Goal: Information Seeking & Learning: Learn about a topic

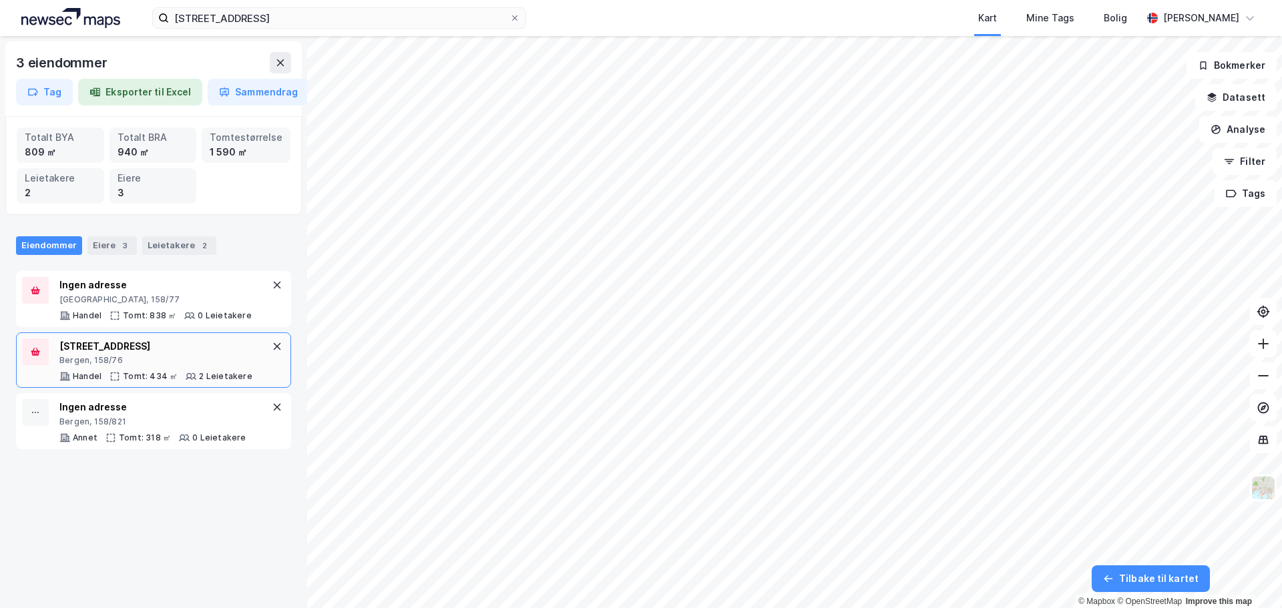
click at [144, 363] on div "Bergen, 158/76" at bounding box center [155, 360] width 193 height 11
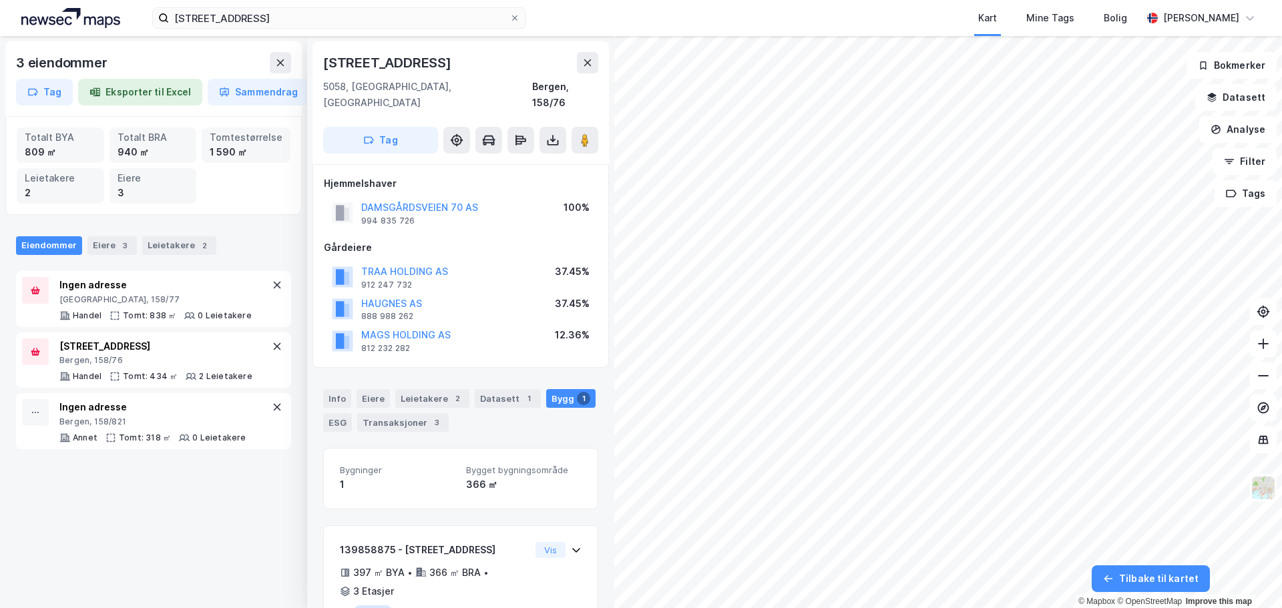
scroll to position [50, 0]
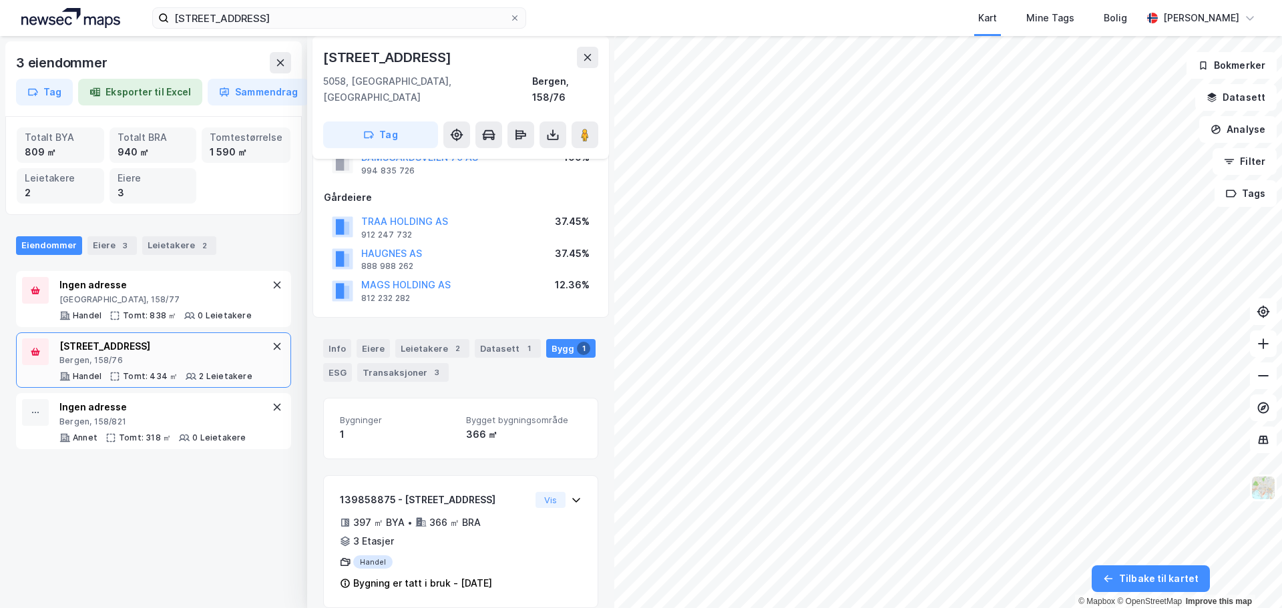
click at [389, 339] on div "Info Eiere Leietakere 2 Datasett 1 Bygg 1 ESG Transaksjoner 3" at bounding box center [460, 360] width 275 height 43
click at [407, 339] on div "Leietakere 2" at bounding box center [432, 348] width 74 height 19
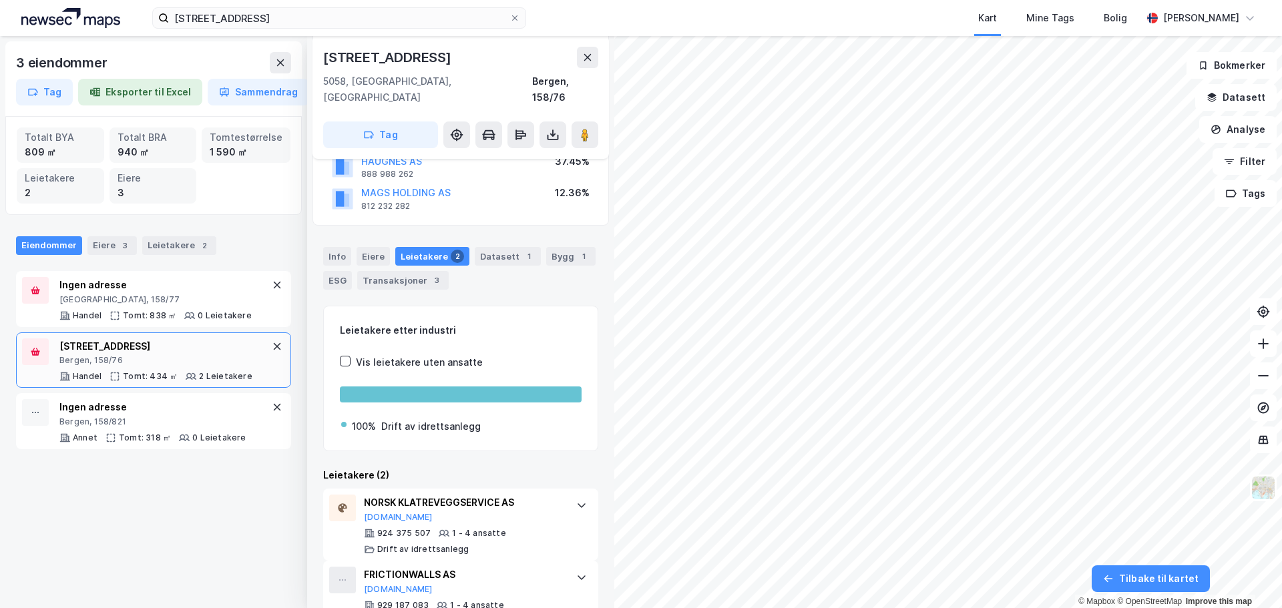
scroll to position [167, 0]
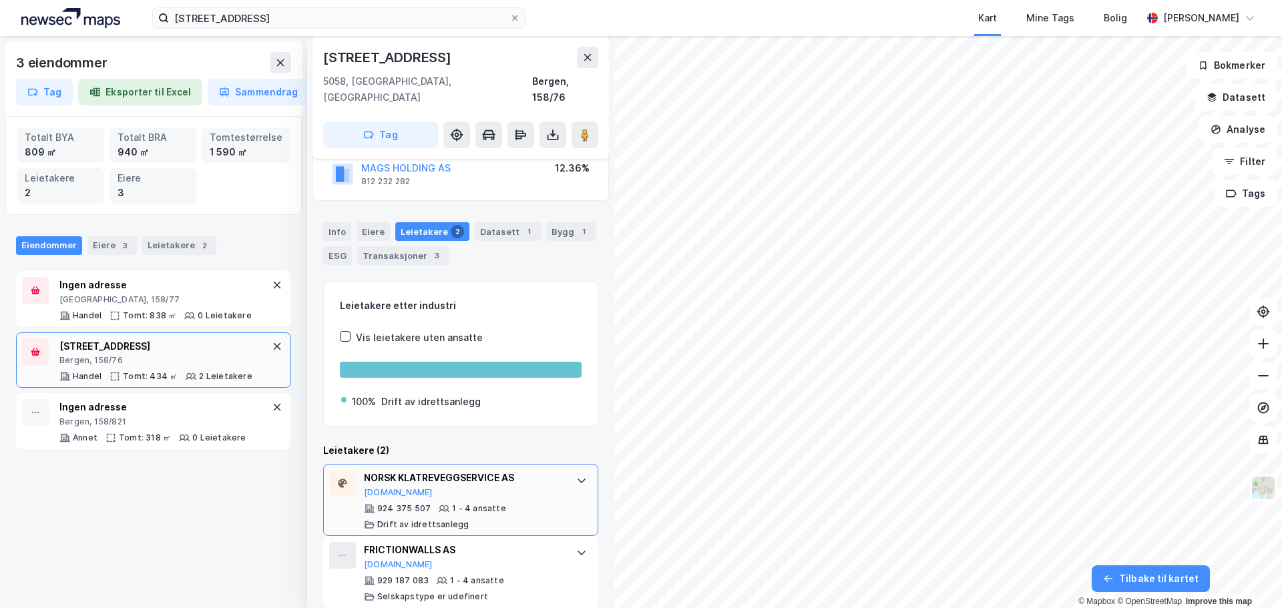
click at [453, 472] on div "NORSK KLATREVEGGSERVICE AS [DOMAIN_NAME]" at bounding box center [463, 484] width 199 height 28
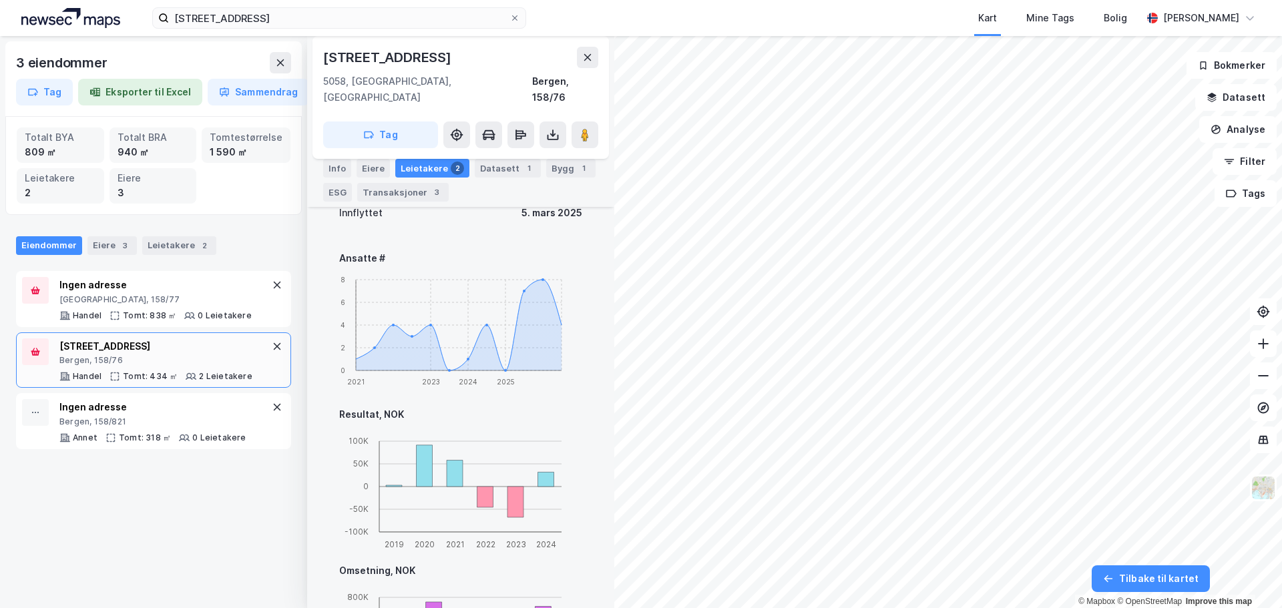
scroll to position [635, 0]
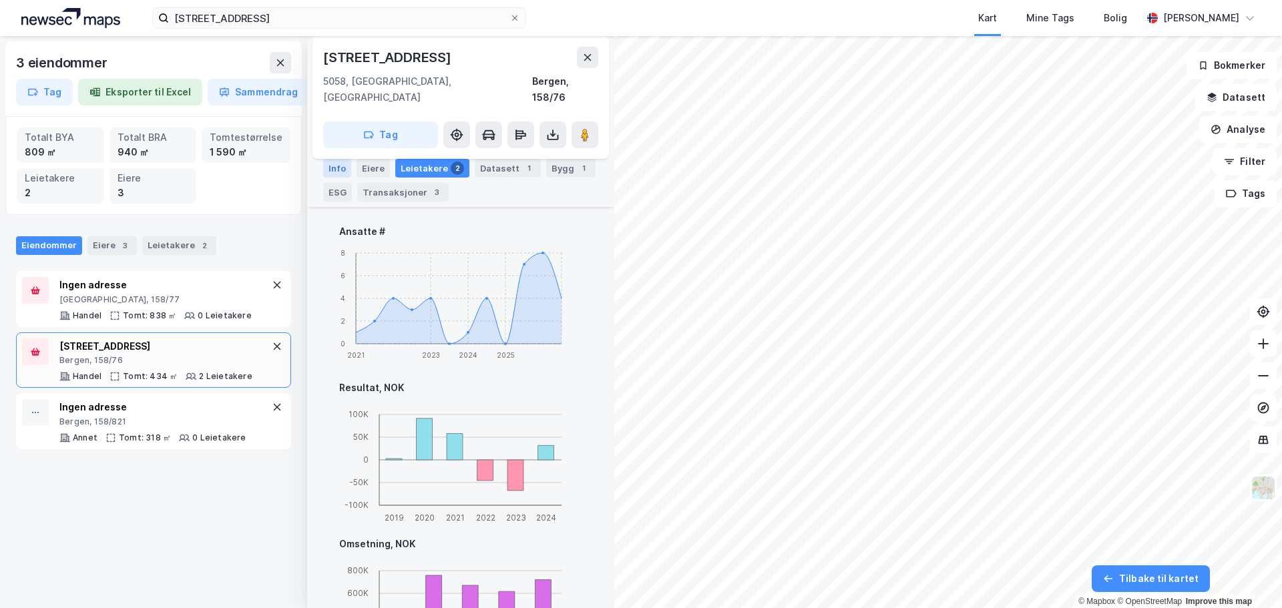
click at [342, 176] on div "Info" at bounding box center [337, 168] width 28 height 19
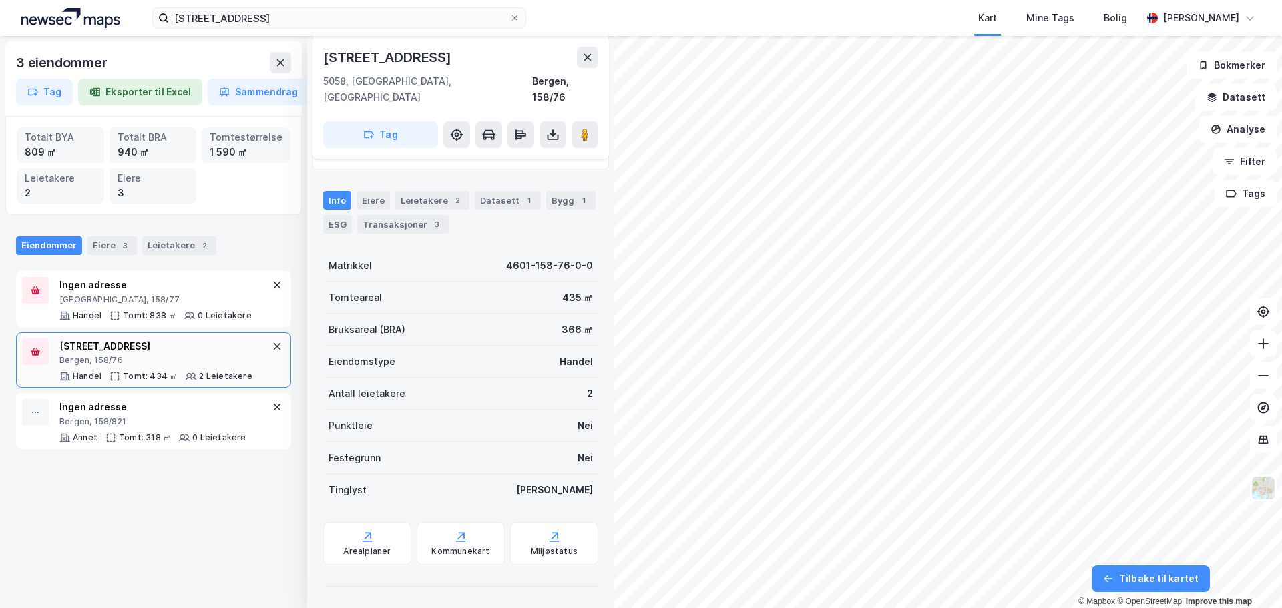
scroll to position [182, 0]
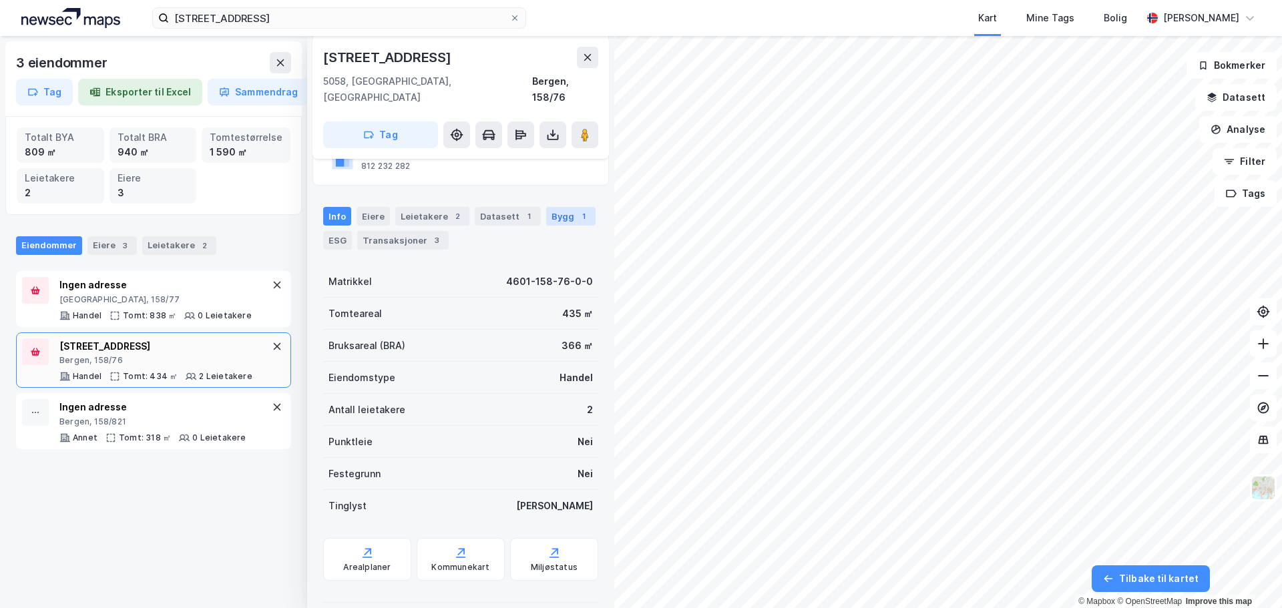
click at [546, 207] on div "Bygg 1" at bounding box center [570, 216] width 49 height 19
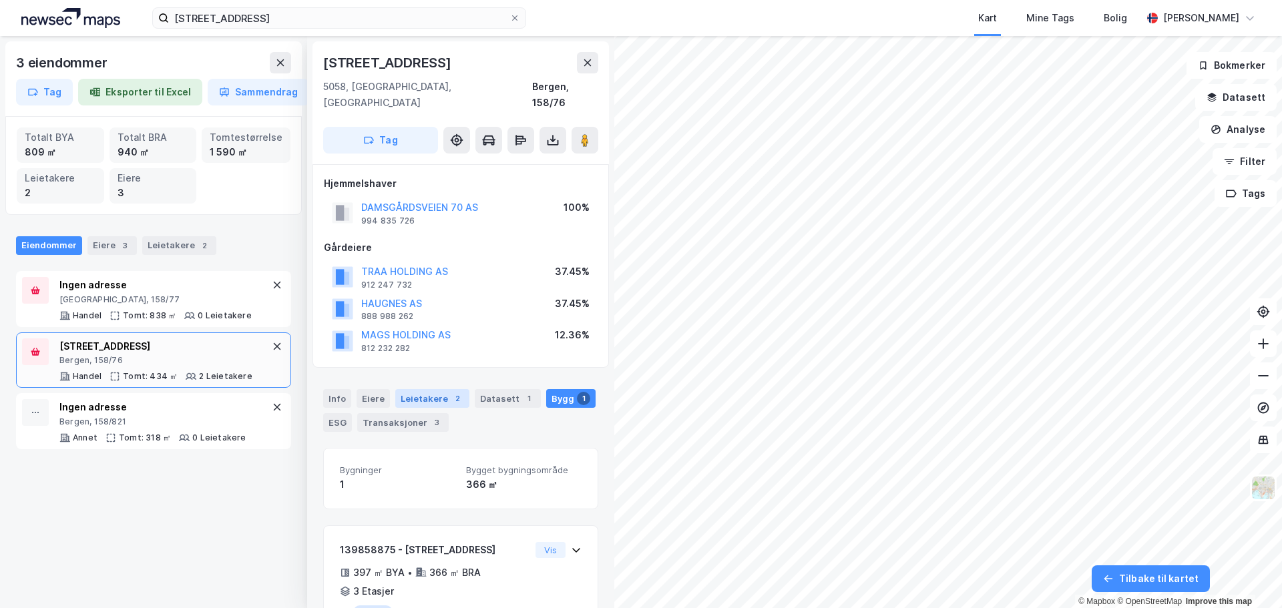
click at [413, 389] on div "Leietakere 2" at bounding box center [432, 398] width 74 height 19
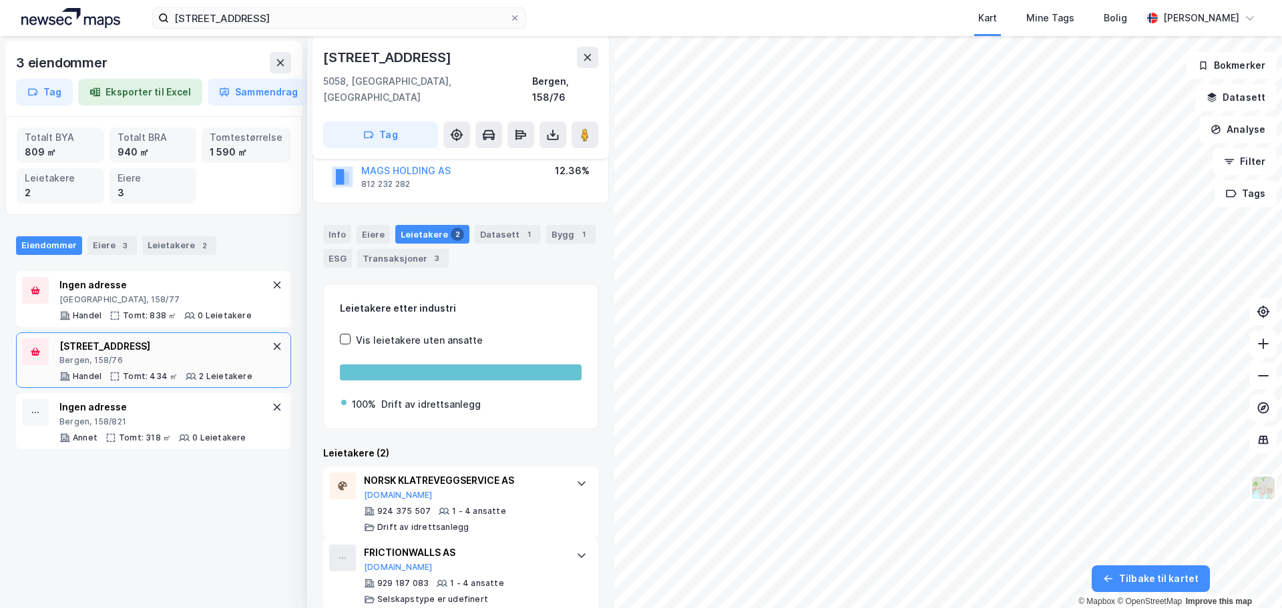
scroll to position [167, 0]
